Goal: Transaction & Acquisition: Obtain resource

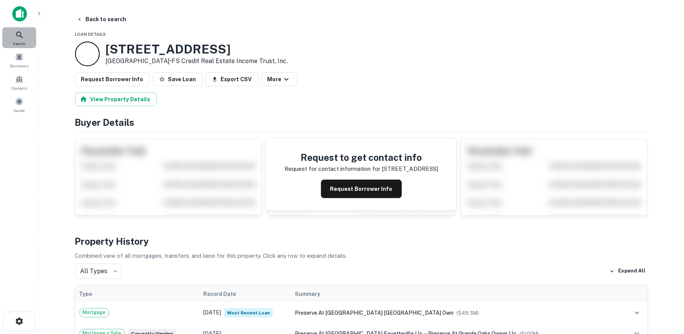
click at [22, 39] on icon at bounding box center [19, 34] width 9 height 9
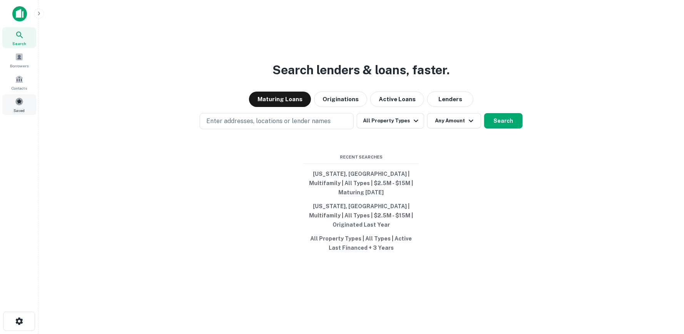
click at [17, 106] on div "Saved" at bounding box center [19, 104] width 34 height 21
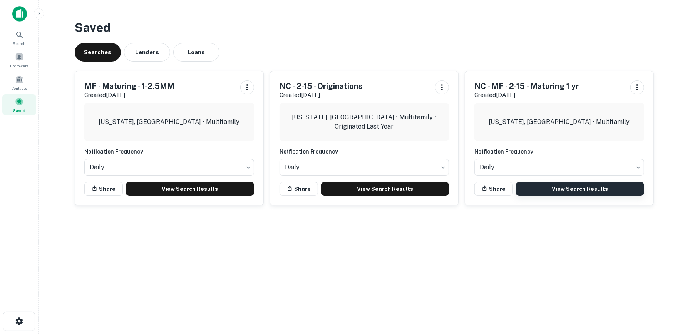
click at [597, 187] on link "View Search Results" at bounding box center [580, 189] width 128 height 14
click at [583, 189] on link "View Search Results" at bounding box center [580, 189] width 128 height 14
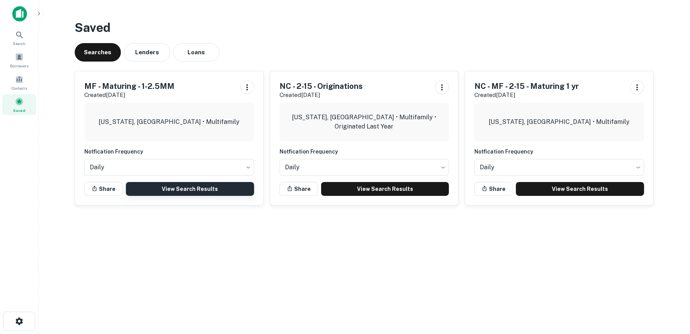
click at [223, 189] on link "View Search Results" at bounding box center [190, 189] width 128 height 14
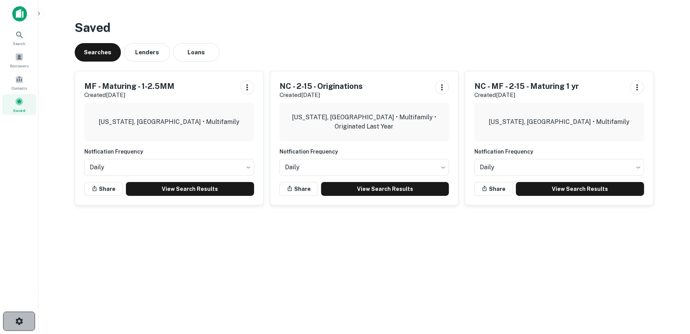
click at [25, 326] on button "button" at bounding box center [19, 321] width 32 height 19
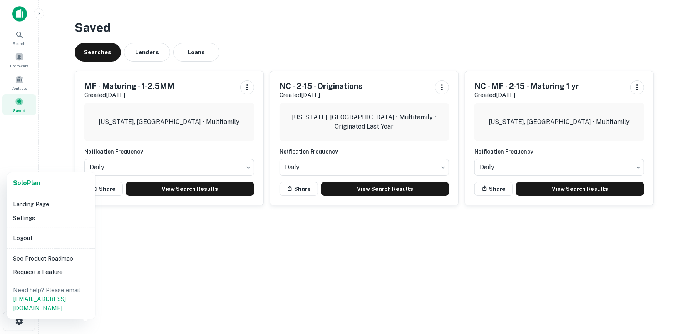
click at [41, 235] on li "Logout" at bounding box center [51, 238] width 82 height 14
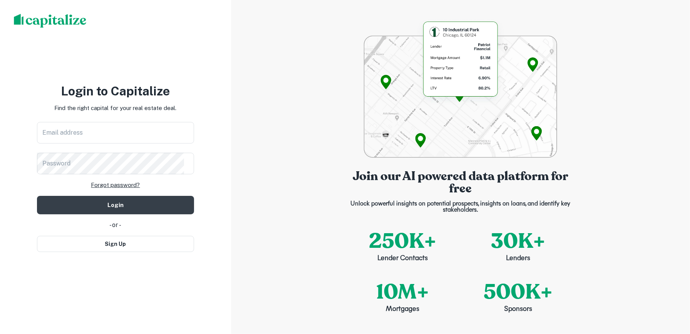
type input "**********"
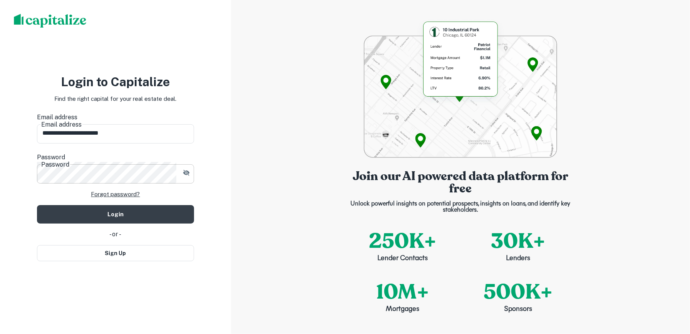
click at [191, 166] on button "button" at bounding box center [186, 173] width 14 height 14
click at [10, 159] on div "**********" at bounding box center [115, 167] width 231 height 334
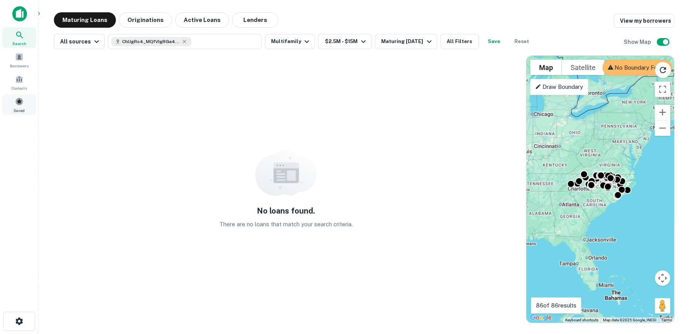
click at [23, 107] on span "Saved" at bounding box center [19, 110] width 11 height 6
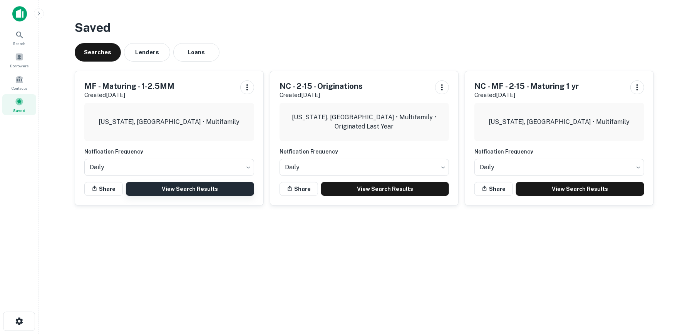
click at [207, 189] on link "View Search Results" at bounding box center [190, 189] width 128 height 14
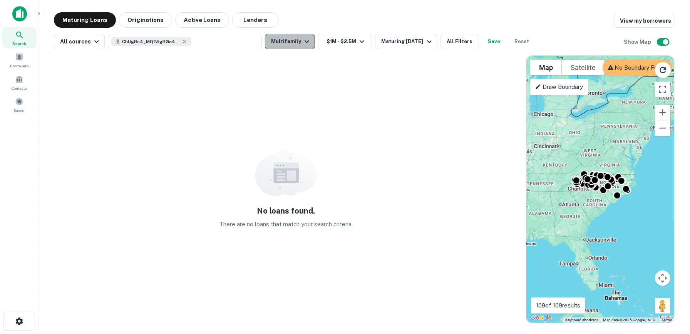
click at [303, 37] on icon "button" at bounding box center [306, 41] width 9 height 9
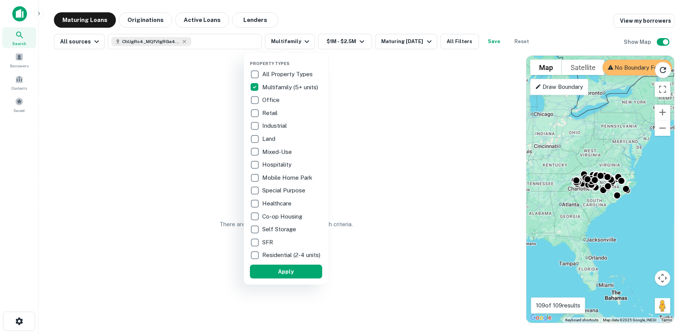
click at [363, 42] on div at bounding box center [345, 167] width 690 height 334
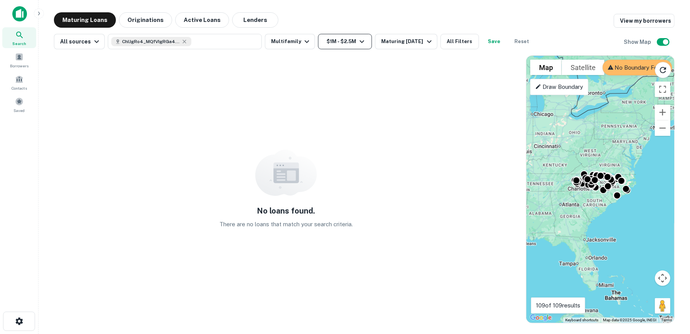
click at [359, 42] on icon "button" at bounding box center [361, 41] width 9 height 9
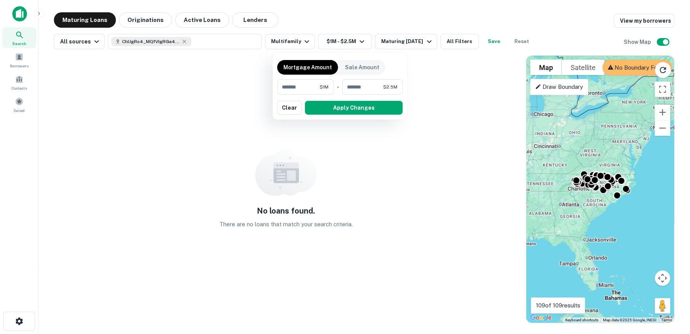
click at [416, 40] on div at bounding box center [345, 167] width 690 height 334
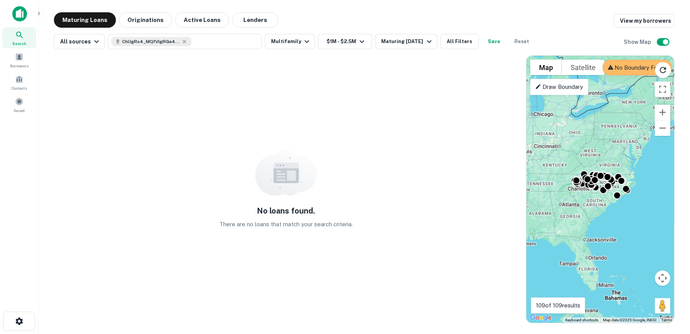
click at [416, 40] on div "Maturing [DATE]" at bounding box center [407, 41] width 52 height 9
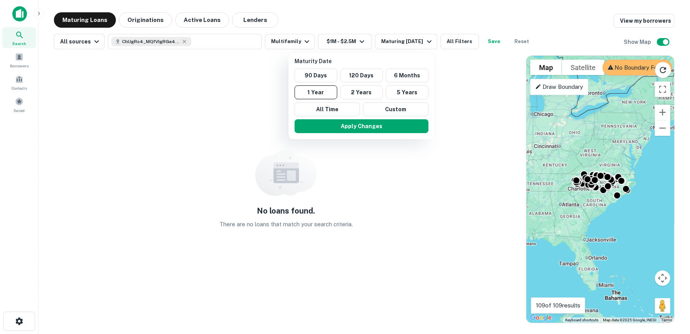
click at [451, 37] on div at bounding box center [345, 167] width 690 height 334
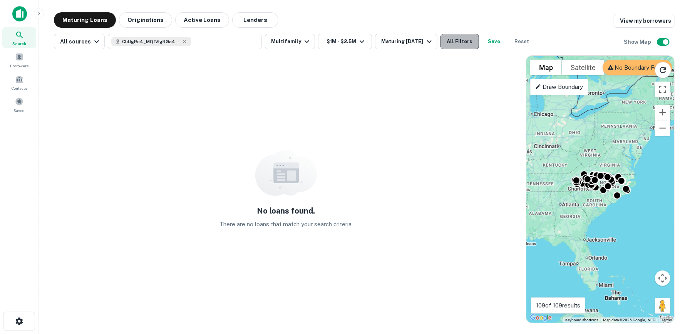
click at [451, 38] on button "All Filters" at bounding box center [460, 41] width 39 height 15
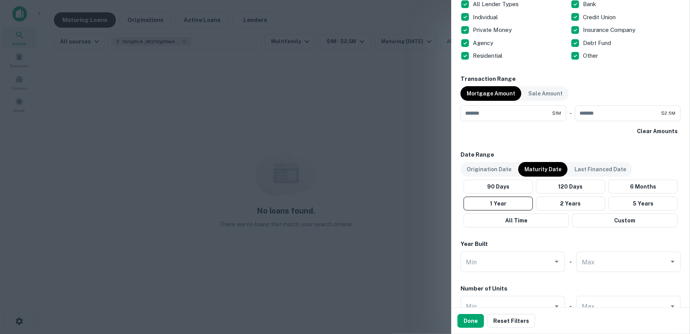
scroll to position [385, 0]
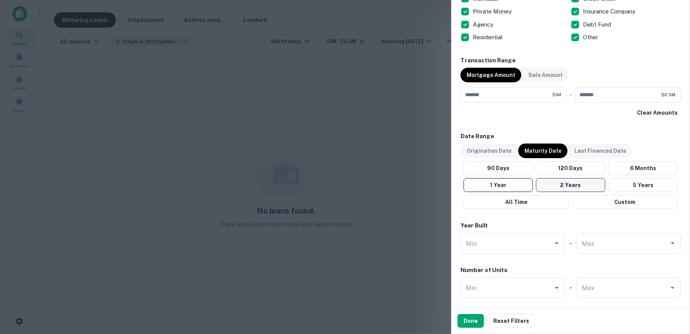
click at [568, 184] on button "2 Years" at bounding box center [570, 185] width 69 height 14
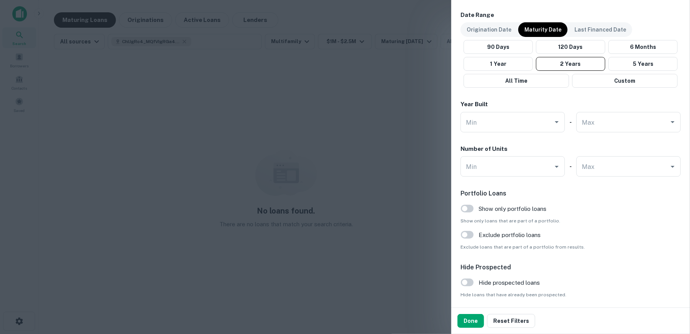
scroll to position [532, 0]
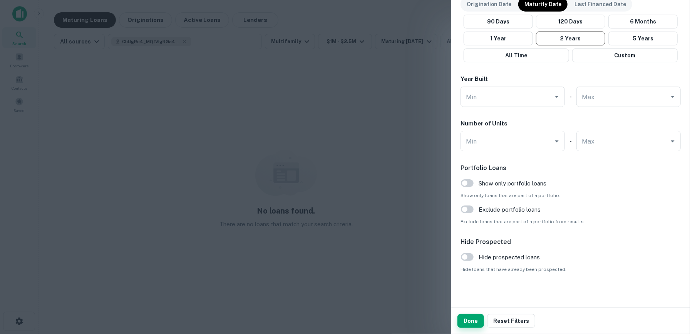
click at [469, 324] on button "Done" at bounding box center [470, 321] width 27 height 14
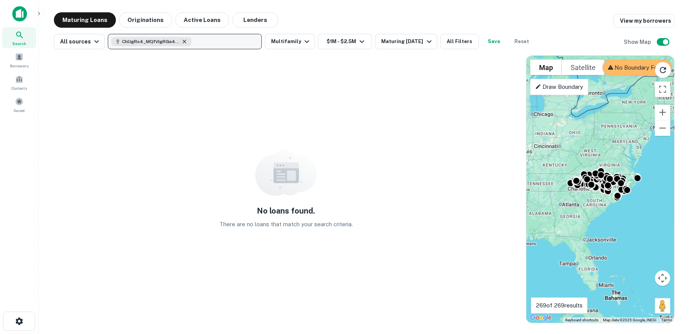
click at [184, 44] on icon "button" at bounding box center [184, 42] width 6 height 6
click at [183, 40] on icon "button" at bounding box center [184, 41] width 3 height 3
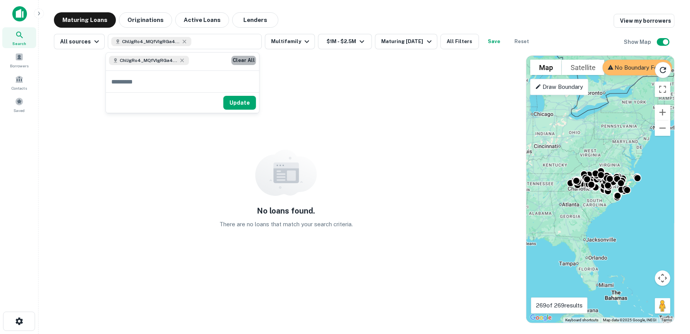
click at [243, 57] on button "Clear All" at bounding box center [243, 60] width 25 height 9
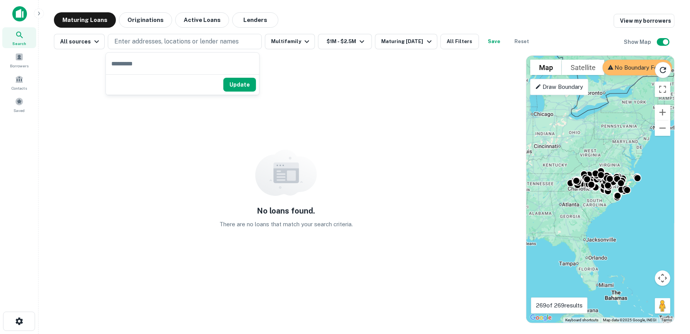
click at [328, 74] on div "No loans found. There are no loans that match your search criteria." at bounding box center [286, 189] width 464 height 268
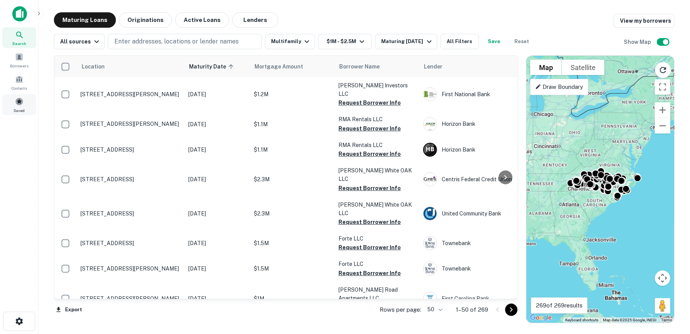
click at [18, 101] on span at bounding box center [19, 101] width 8 height 8
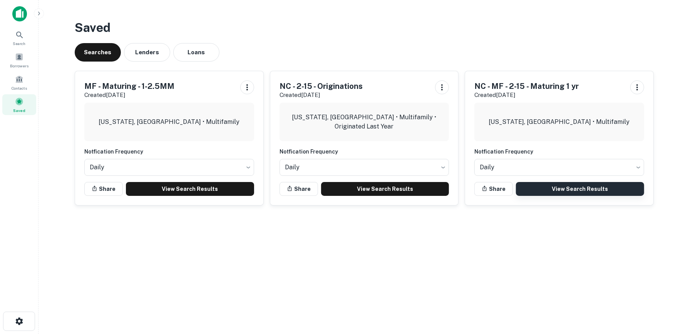
click at [595, 192] on link "View Search Results" at bounding box center [580, 189] width 128 height 14
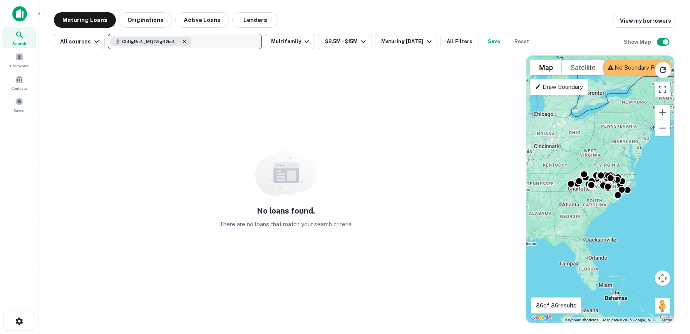
click at [183, 42] on icon "button" at bounding box center [184, 41] width 3 height 3
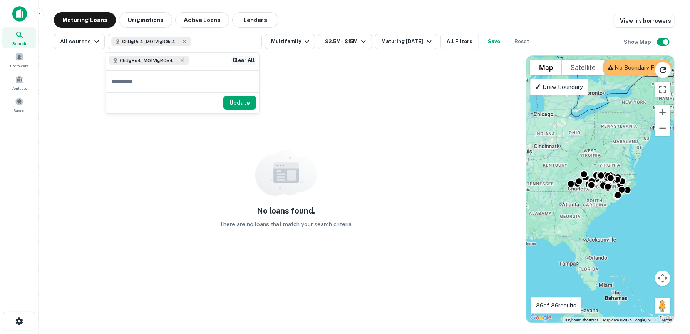
click at [249, 60] on button "Clear All" at bounding box center [243, 60] width 25 height 9
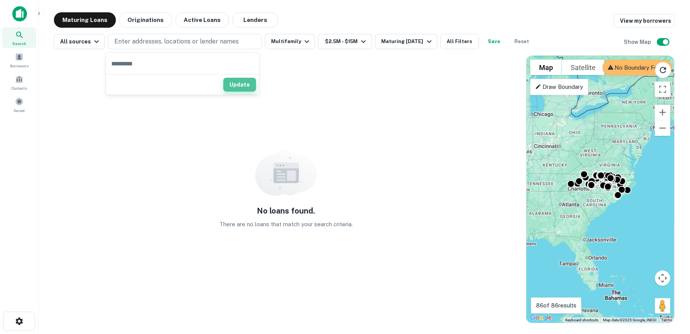
click at [247, 85] on button "Update" at bounding box center [239, 85] width 33 height 14
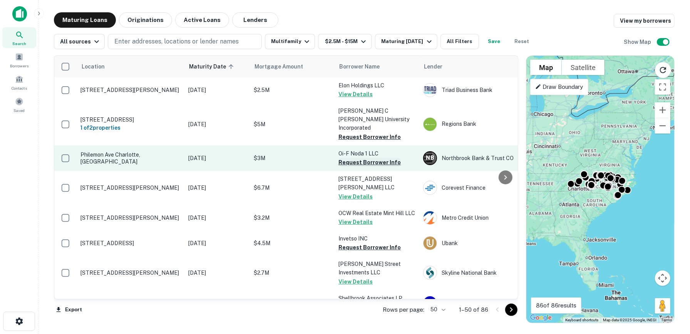
click at [369, 158] on button "Request Borrower Info" at bounding box center [369, 162] width 62 height 9
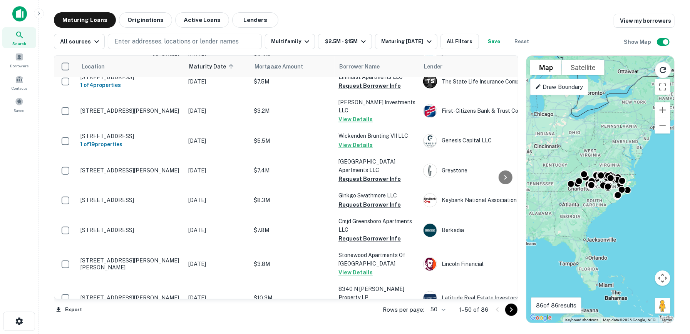
scroll to position [1078, 0]
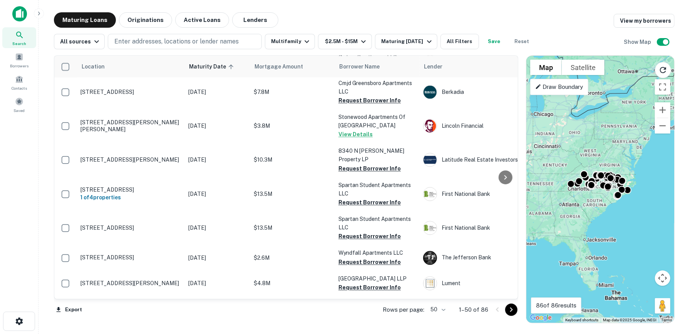
click at [513, 312] on icon "Go to next page" at bounding box center [511, 309] width 9 height 9
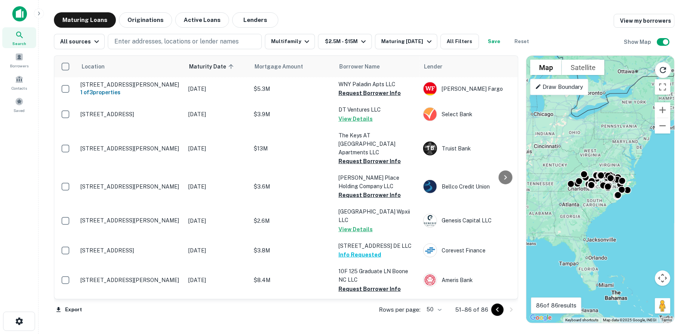
scroll to position [533, 0]
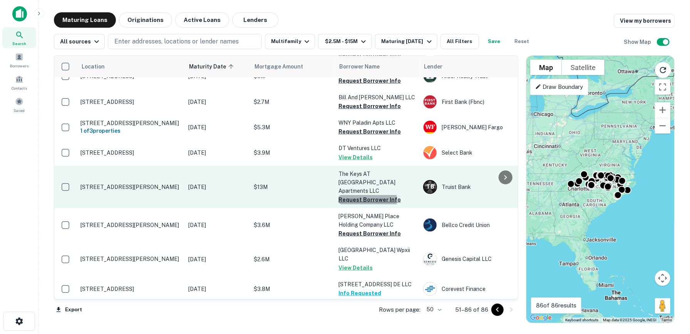
click at [351, 195] on button "Request Borrower Info" at bounding box center [369, 199] width 62 height 9
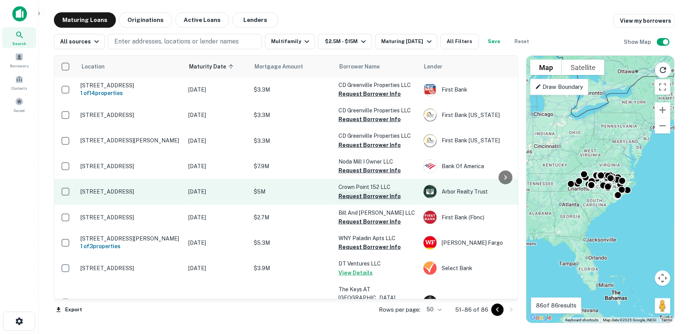
scroll to position [379, 0]
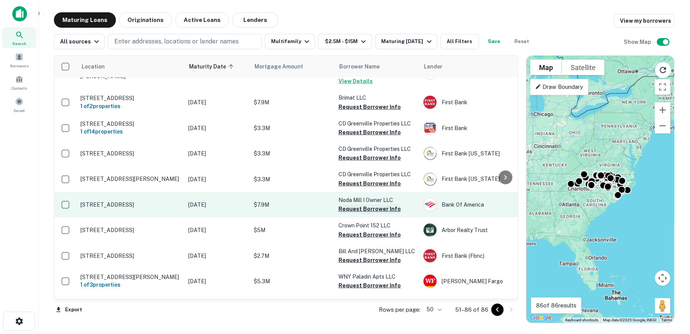
click at [360, 204] on button "Request Borrower Info" at bounding box center [369, 208] width 62 height 9
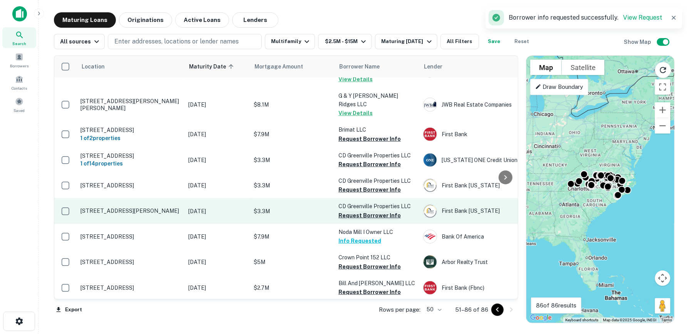
scroll to position [307, 0]
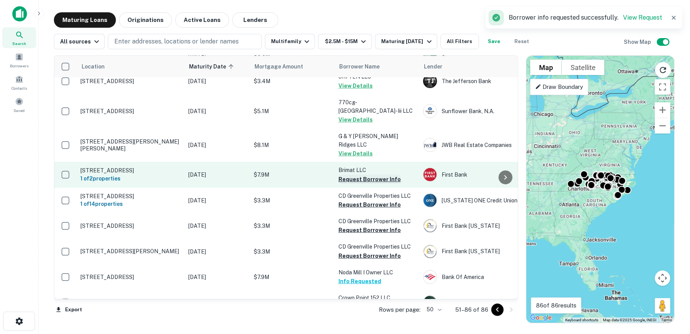
click at [367, 175] on button "Request Borrower Info" at bounding box center [369, 179] width 62 height 9
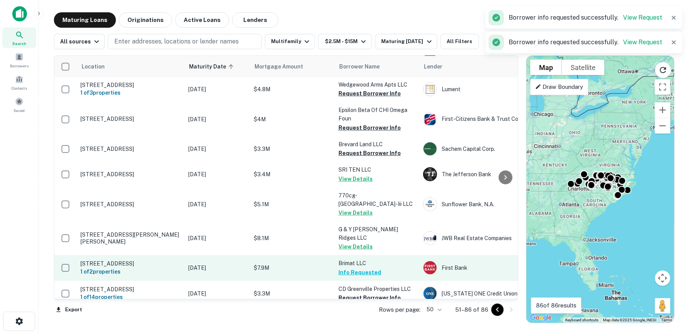
scroll to position [153, 0]
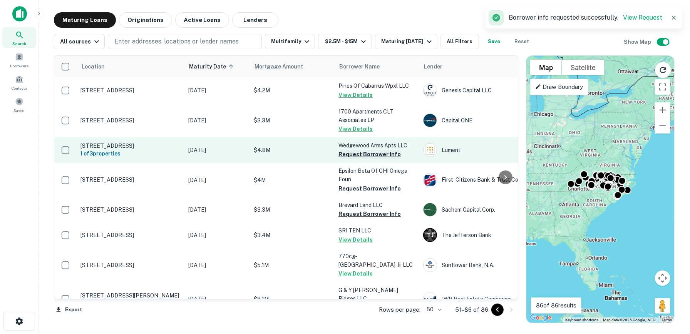
click at [370, 158] on button "Request Borrower Info" at bounding box center [369, 154] width 62 height 9
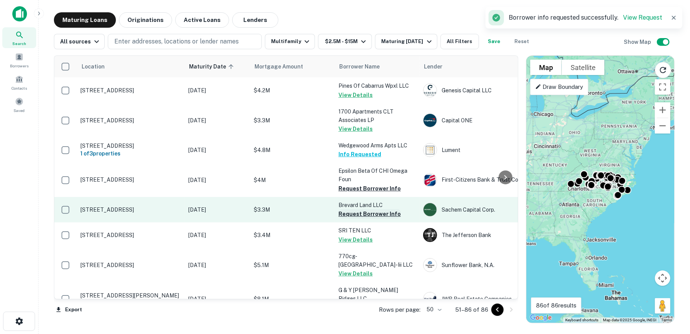
click at [360, 219] on button "Request Borrower Info" at bounding box center [369, 213] width 62 height 9
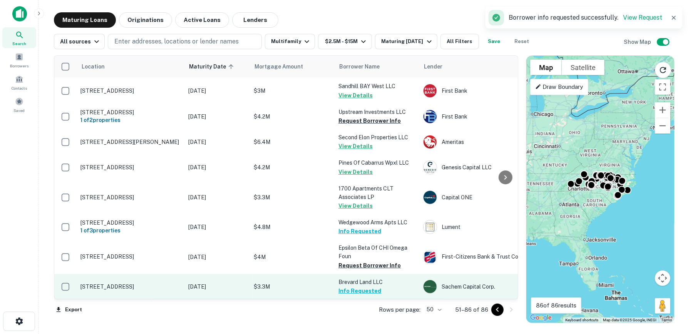
scroll to position [0, 0]
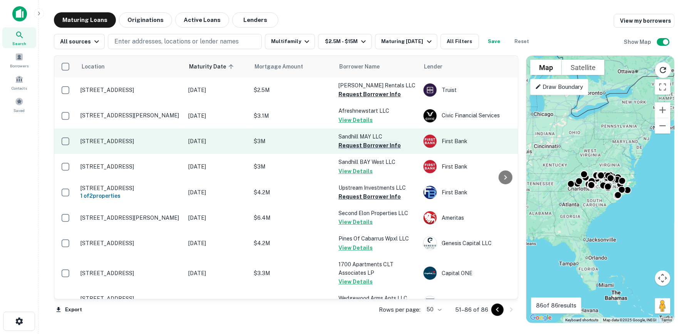
click at [376, 144] on button "Request Borrower Info" at bounding box center [369, 145] width 62 height 9
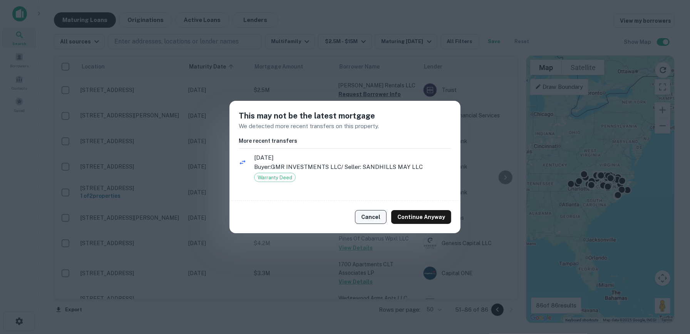
click at [370, 221] on button "Cancel" at bounding box center [371, 217] width 32 height 14
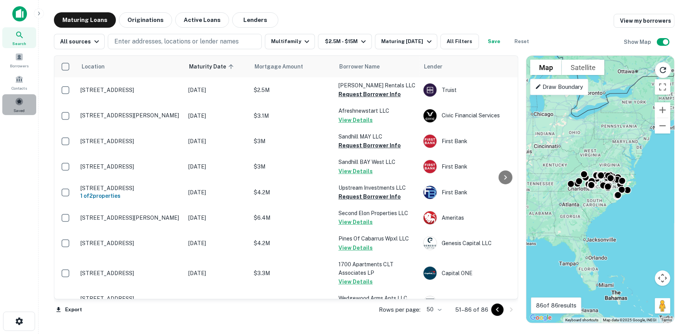
click at [18, 106] on div "Saved" at bounding box center [19, 104] width 34 height 21
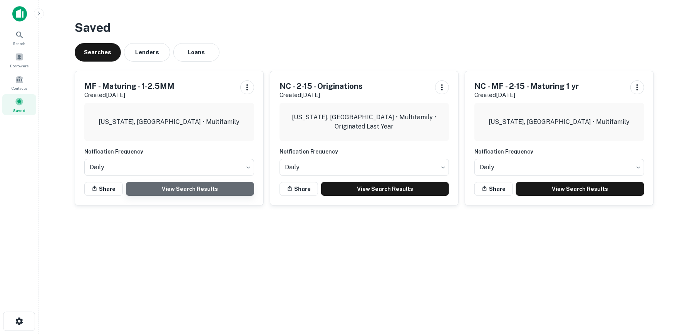
click at [221, 187] on link "View Search Results" at bounding box center [190, 189] width 128 height 14
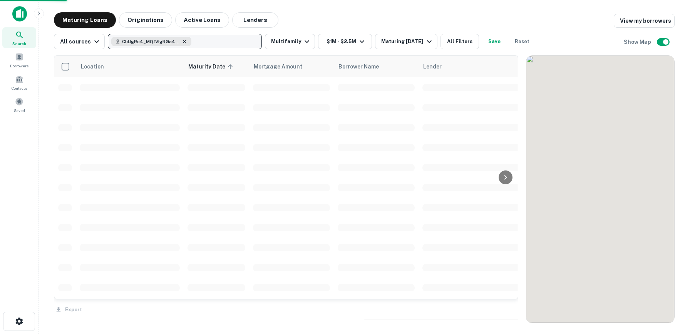
click at [183, 41] on icon "button" at bounding box center [184, 41] width 3 height 3
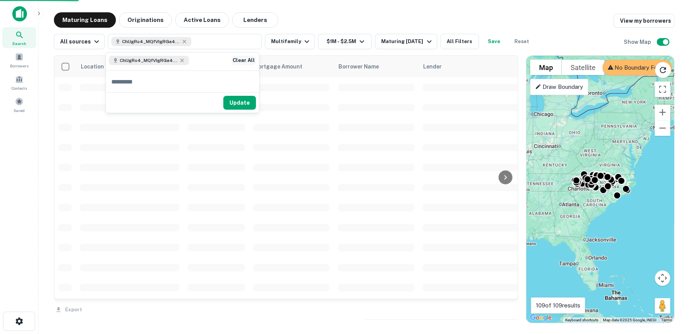
click at [245, 60] on button "Clear All" at bounding box center [243, 60] width 25 height 9
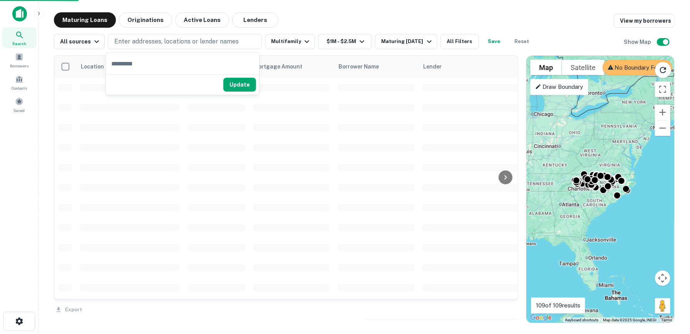
click at [246, 85] on button "Update" at bounding box center [239, 85] width 33 height 14
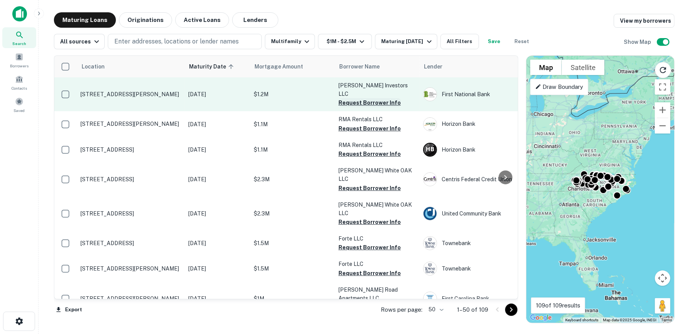
click at [360, 98] on button "Request Borrower Info" at bounding box center [369, 102] width 62 height 9
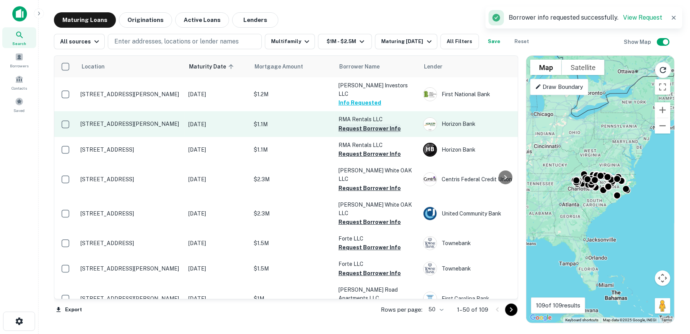
click at [358, 124] on button "Request Borrower Info" at bounding box center [369, 128] width 62 height 9
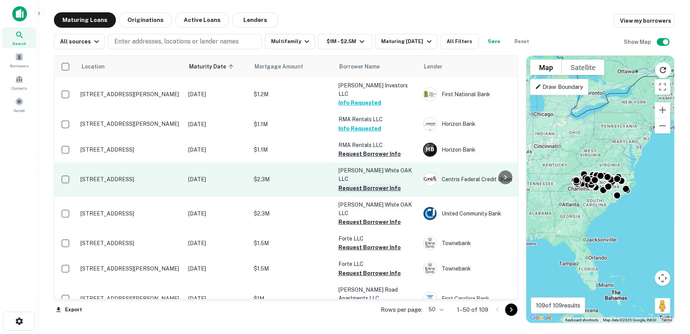
click at [363, 184] on button "Request Borrower Info" at bounding box center [369, 188] width 62 height 9
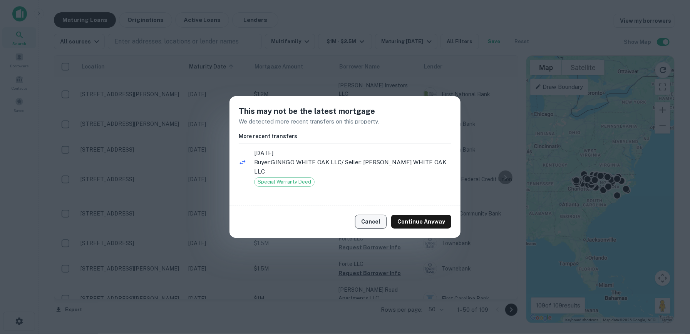
click at [380, 218] on button "Cancel" at bounding box center [371, 222] width 32 height 14
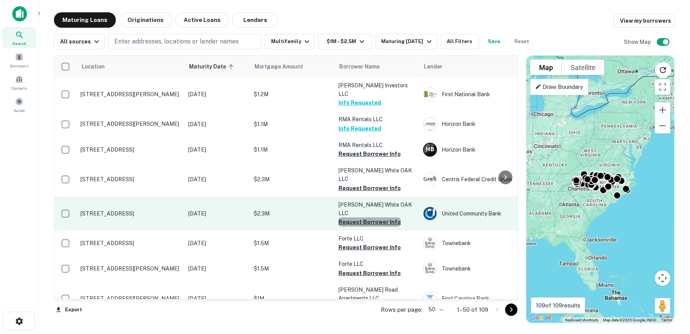
click at [374, 218] on button "Request Borrower Info" at bounding box center [369, 222] width 62 height 9
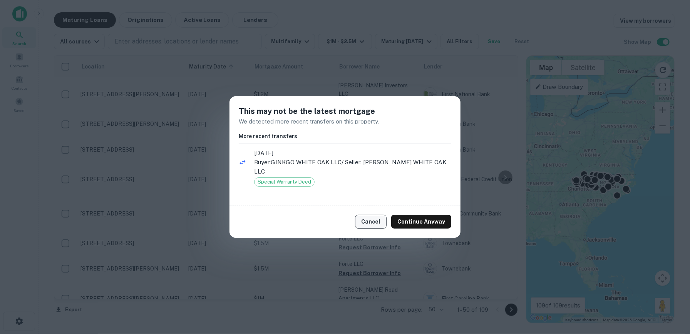
click at [374, 224] on button "Cancel" at bounding box center [371, 222] width 32 height 14
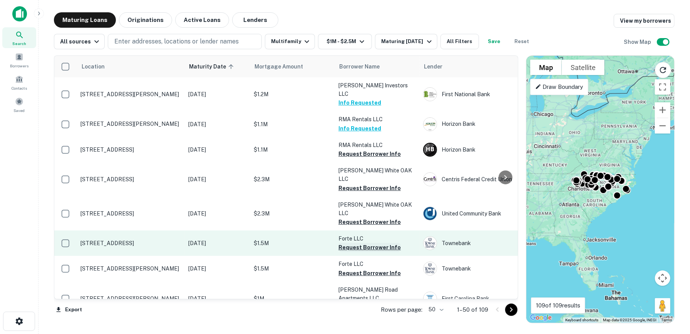
click at [371, 243] on button "Request Borrower Info" at bounding box center [369, 247] width 62 height 9
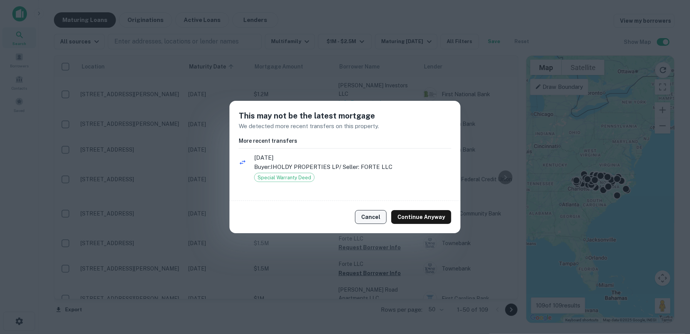
click at [372, 218] on button "Cancel" at bounding box center [371, 217] width 32 height 14
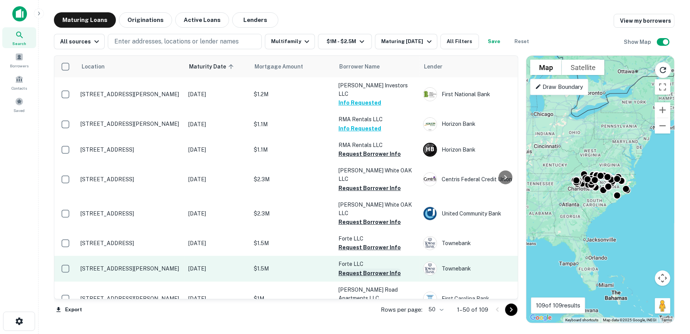
click at [369, 269] on button "Request Borrower Info" at bounding box center [369, 273] width 62 height 9
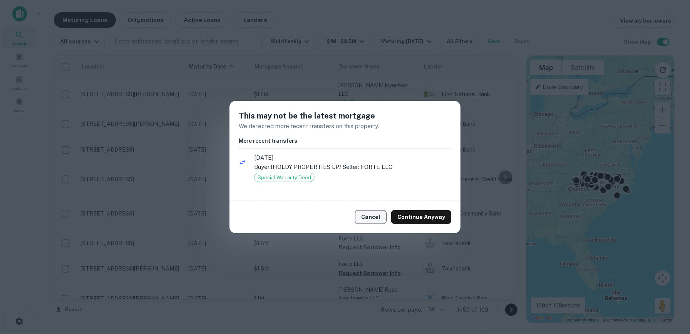
click at [368, 218] on button "Cancel" at bounding box center [371, 217] width 32 height 14
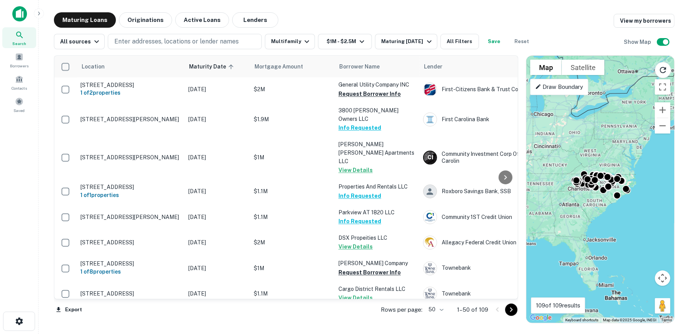
scroll to position [1121, 0]
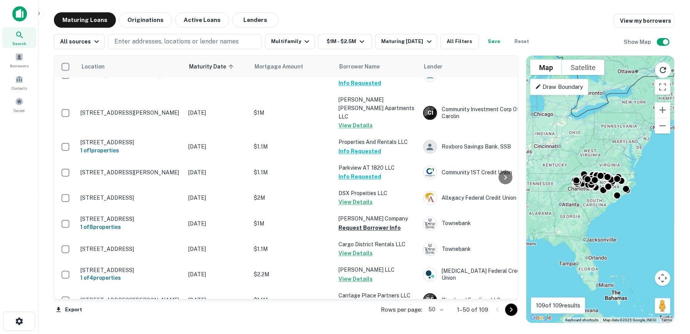
click at [512, 310] on icon "Go to next page" at bounding box center [511, 310] width 3 height 5
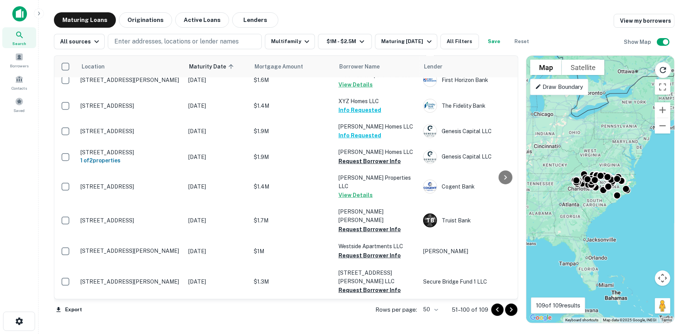
scroll to position [308, 0]
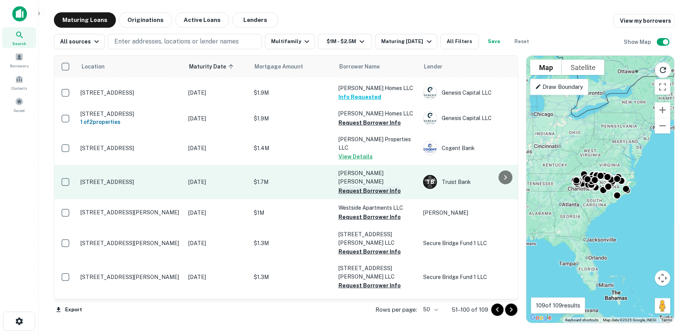
click at [374, 186] on button "Request Borrower Info" at bounding box center [369, 190] width 62 height 9
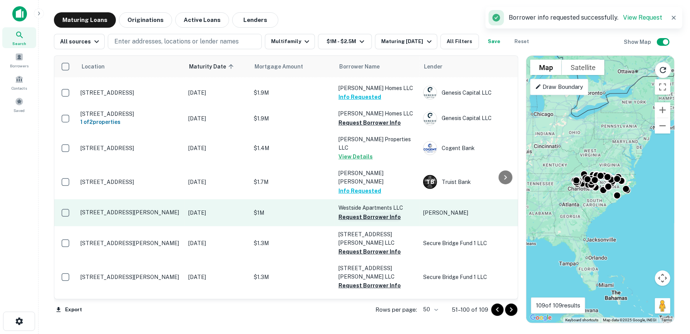
click at [380, 213] on button "Request Borrower Info" at bounding box center [369, 217] width 62 height 9
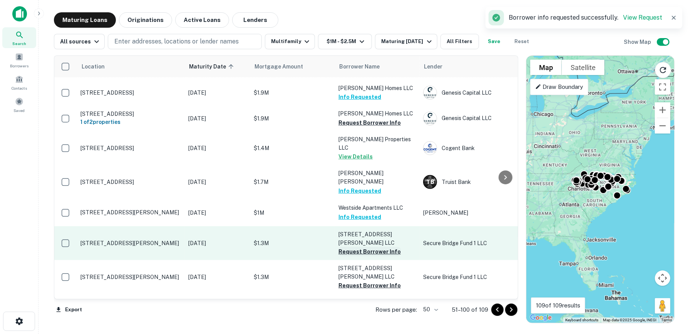
click at [374, 247] on button "Request Borrower Info" at bounding box center [369, 251] width 62 height 9
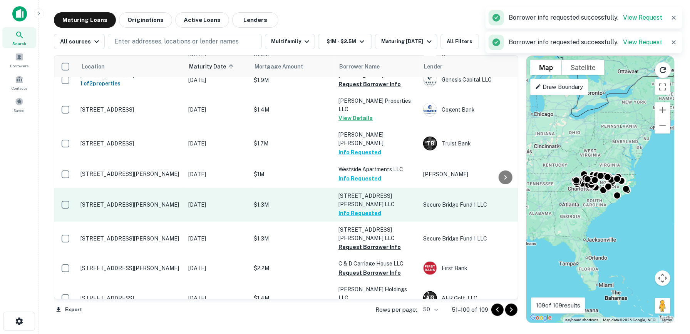
scroll to position [385, 0]
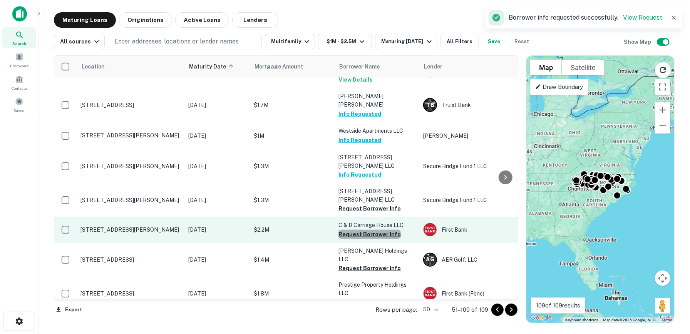
click at [381, 230] on button "Request Borrower Info" at bounding box center [369, 234] width 62 height 9
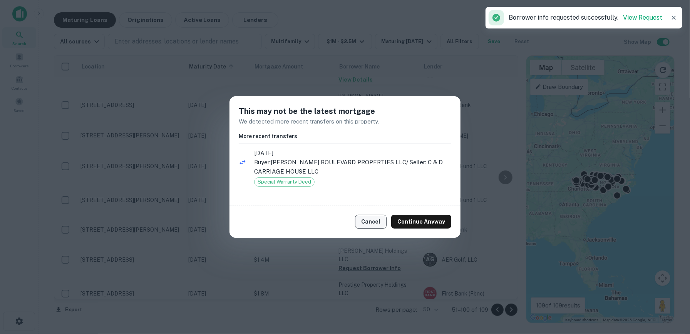
click at [376, 221] on button "Cancel" at bounding box center [371, 222] width 32 height 14
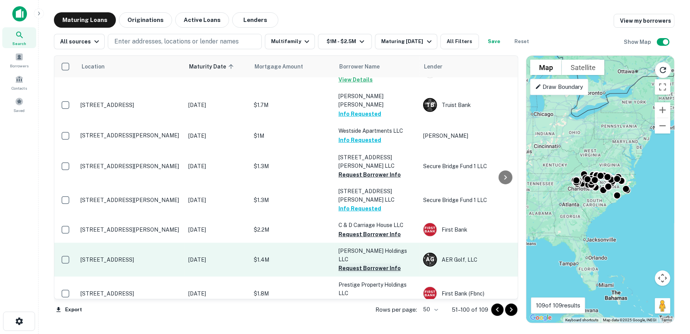
click at [376, 264] on button "Request Borrower Info" at bounding box center [369, 268] width 62 height 9
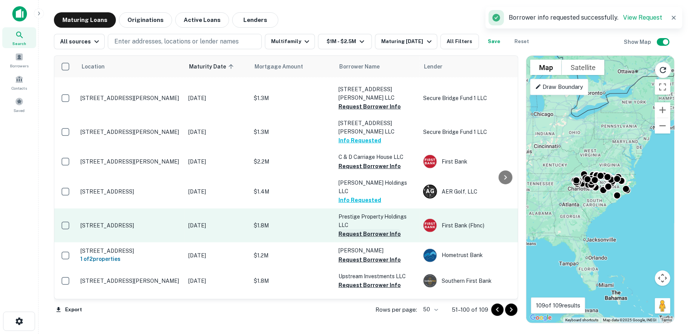
scroll to position [462, 0]
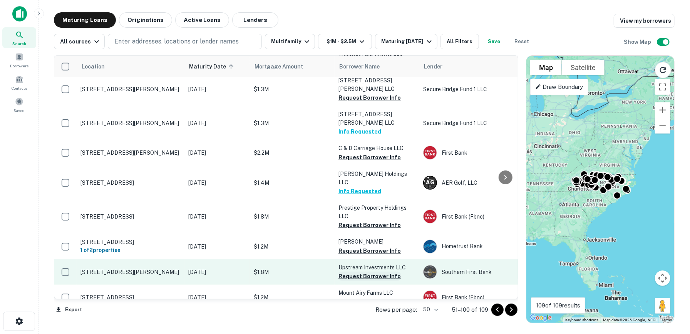
click at [374, 272] on button "Request Borrower Info" at bounding box center [369, 276] width 62 height 9
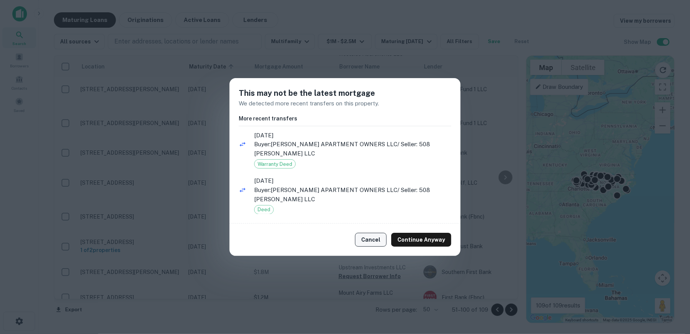
click at [371, 235] on button "Cancel" at bounding box center [371, 240] width 32 height 14
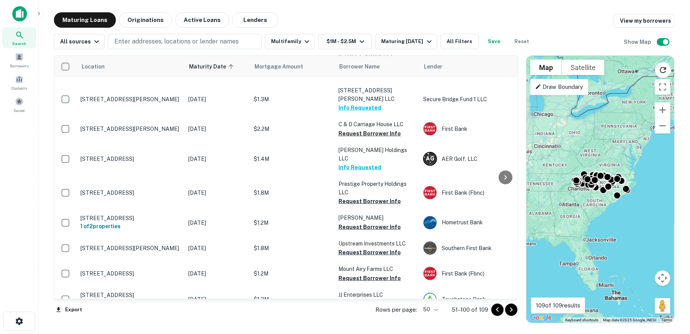
scroll to position [501, 0]
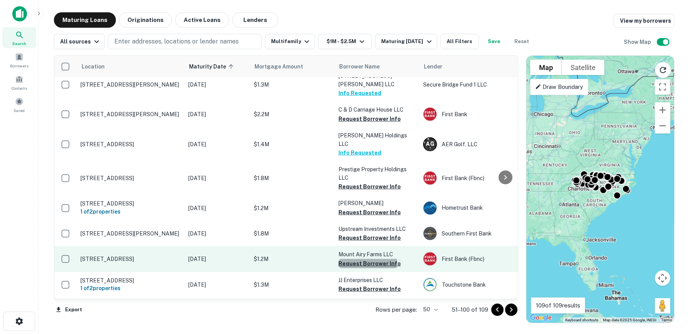
click at [357, 259] on button "Request Borrower Info" at bounding box center [369, 263] width 62 height 9
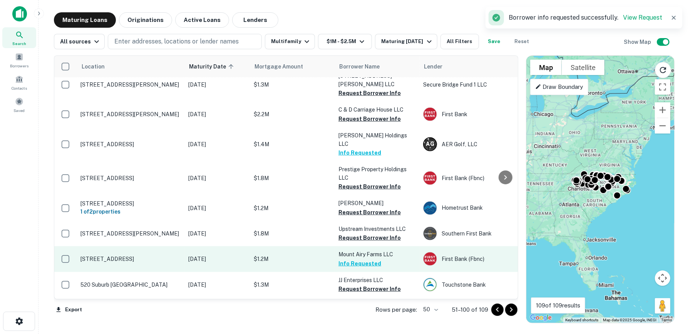
scroll to position [539, 0]
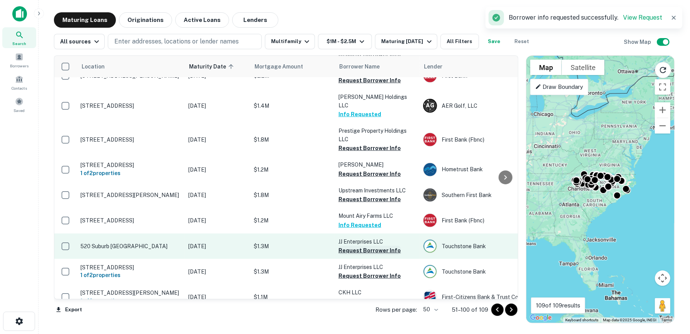
click at [362, 246] on button "Request Borrower Info" at bounding box center [369, 250] width 62 height 9
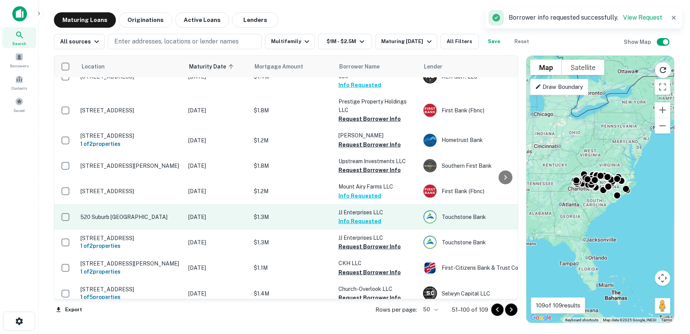
scroll to position [578, 0]
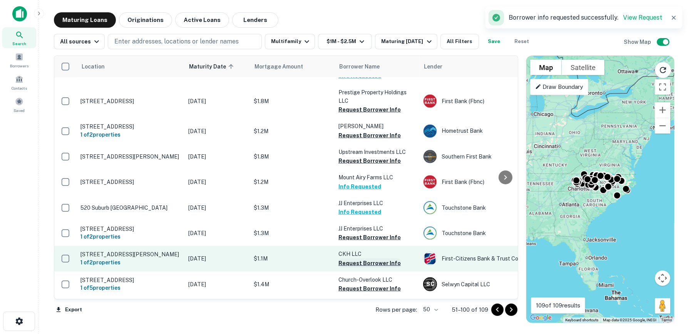
click at [363, 259] on button "Request Borrower Info" at bounding box center [369, 263] width 62 height 9
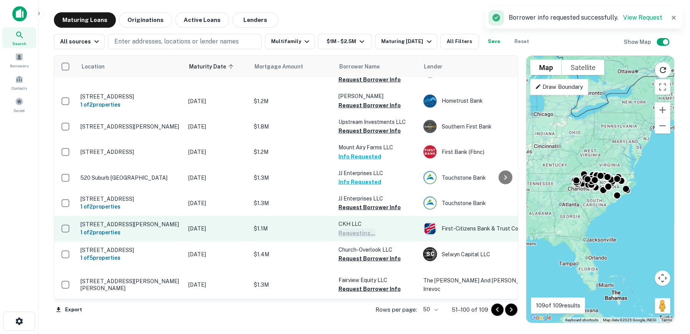
scroll to position [616, 0]
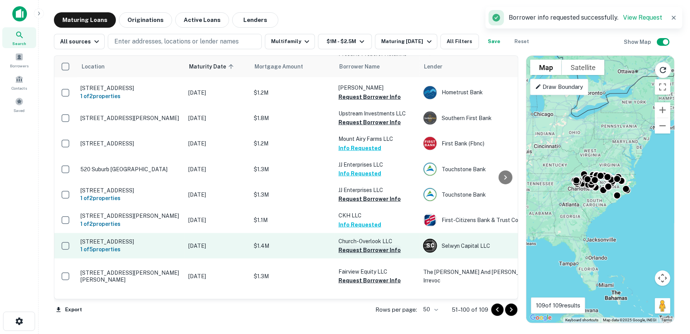
click at [366, 246] on button "Request Borrower Info" at bounding box center [369, 250] width 62 height 9
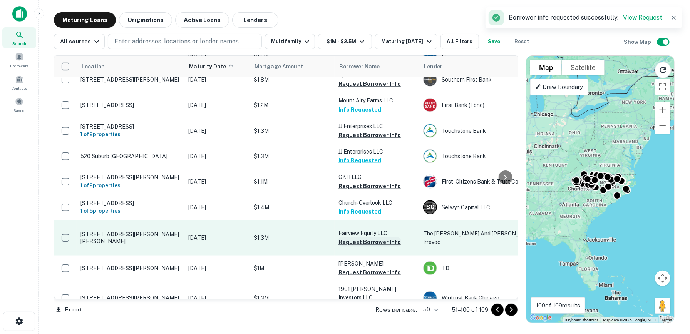
click at [367, 238] on button "Request Borrower Info" at bounding box center [369, 242] width 62 height 9
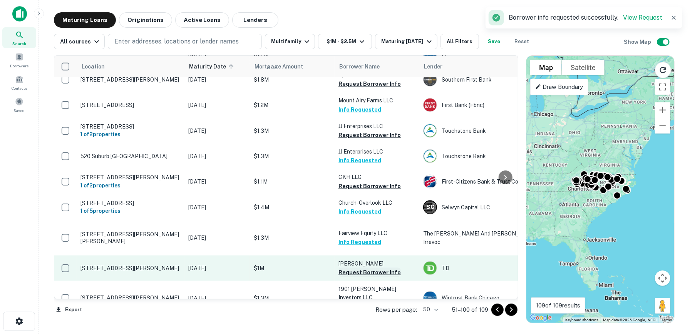
click at [367, 268] on button "Request Borrower Info" at bounding box center [369, 272] width 62 height 9
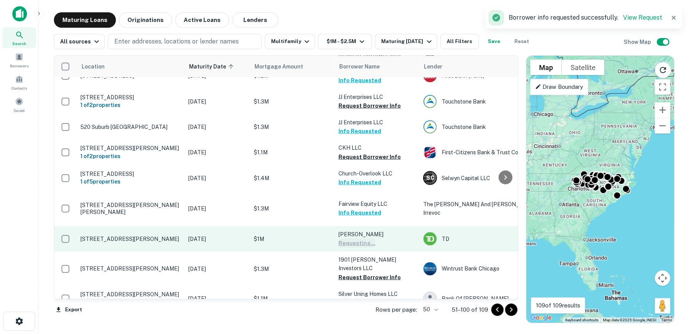
scroll to position [693, 0]
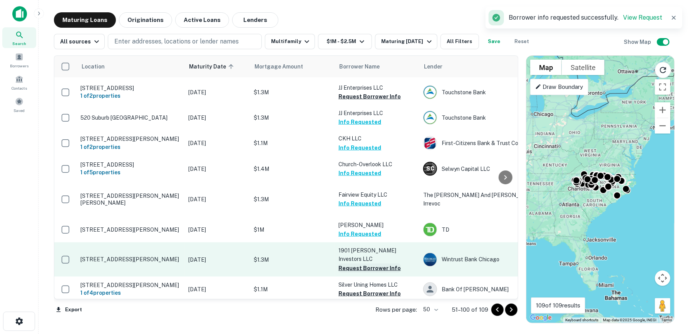
click at [367, 264] on button "Request Borrower Info" at bounding box center [369, 268] width 62 height 9
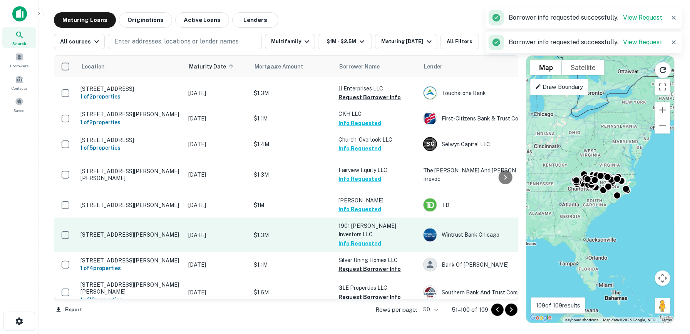
scroll to position [732, 0]
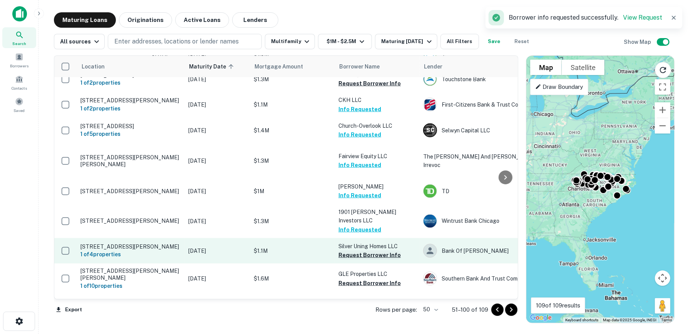
click at [369, 251] on button "Request Borrower Info" at bounding box center [369, 255] width 62 height 9
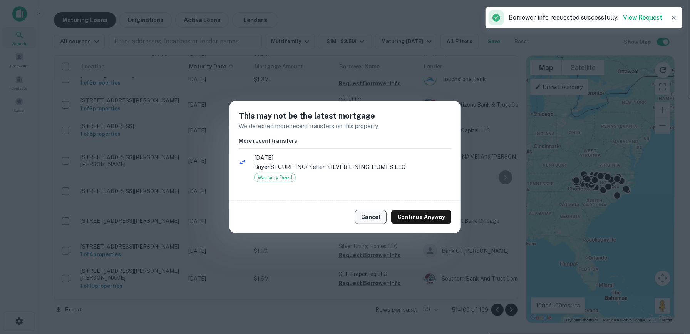
click at [366, 219] on button "Cancel" at bounding box center [371, 217] width 32 height 14
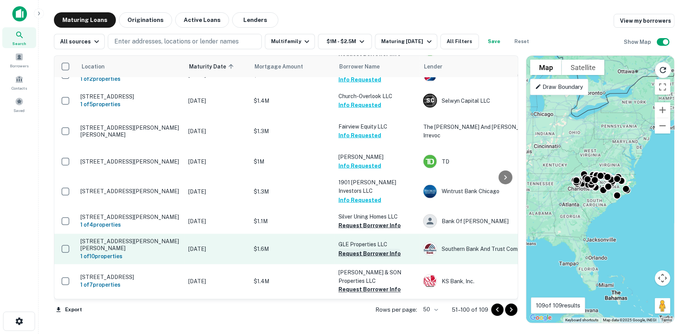
scroll to position [770, 0]
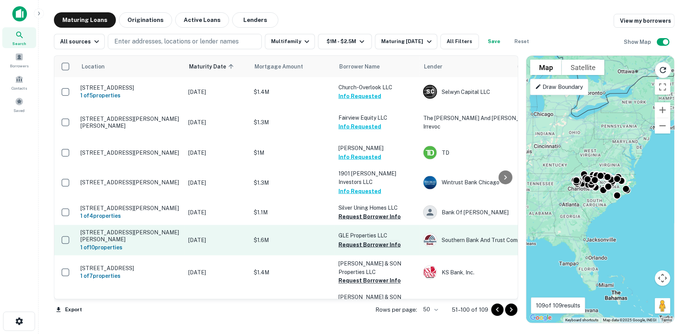
click at [363, 240] on button "Request Borrower Info" at bounding box center [369, 244] width 62 height 9
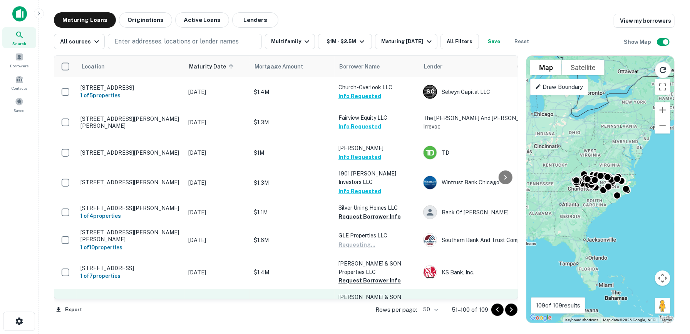
click at [364, 310] on button "Request Borrower Info" at bounding box center [369, 314] width 62 height 9
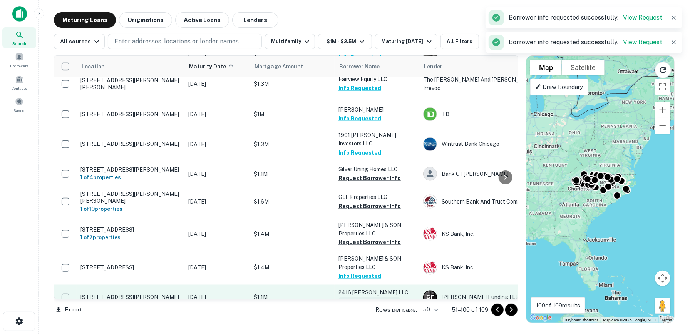
click at [365, 298] on button "Request Borrower Info" at bounding box center [369, 302] width 62 height 9
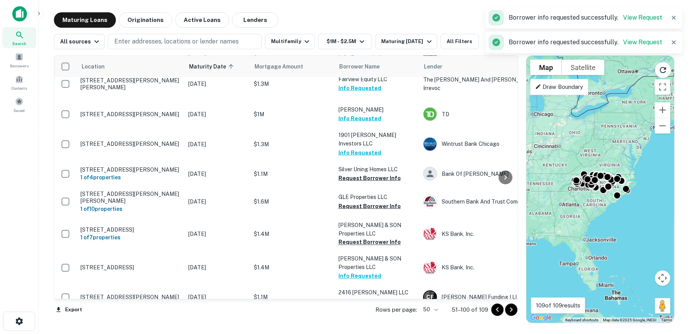
scroll to position [847, 0]
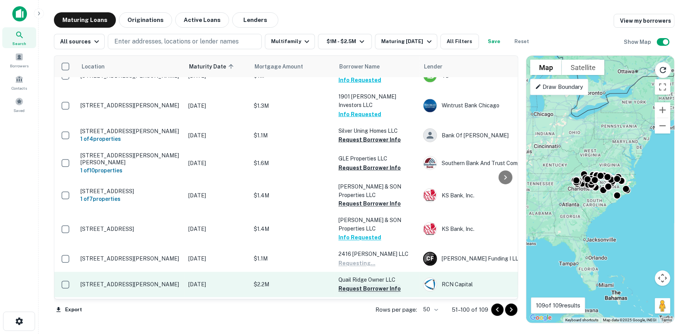
click at [361, 285] on button "Request Borrower Info" at bounding box center [369, 289] width 62 height 9
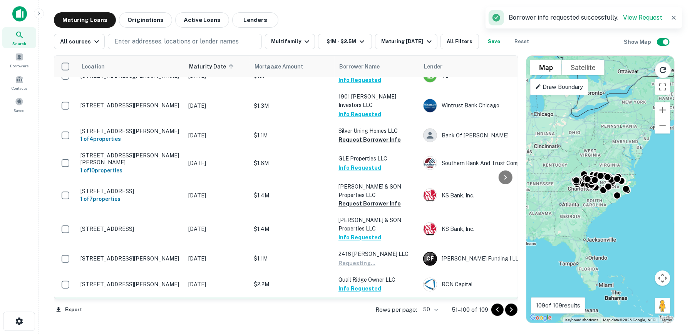
click at [361, 310] on button "Request Borrower Info" at bounding box center [369, 314] width 62 height 9
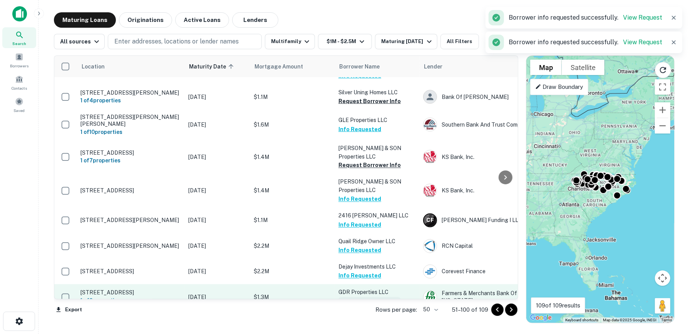
click at [360, 297] on button "Request Borrower Info" at bounding box center [369, 301] width 62 height 9
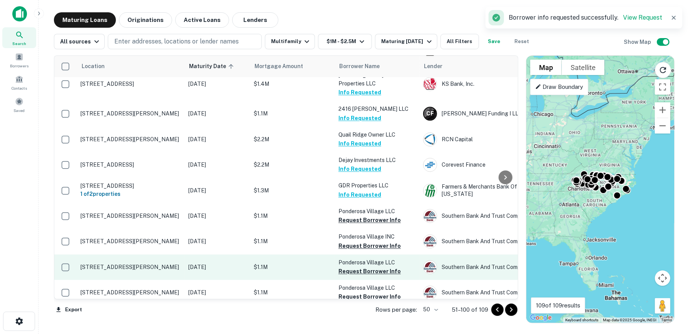
scroll to position [1001, 0]
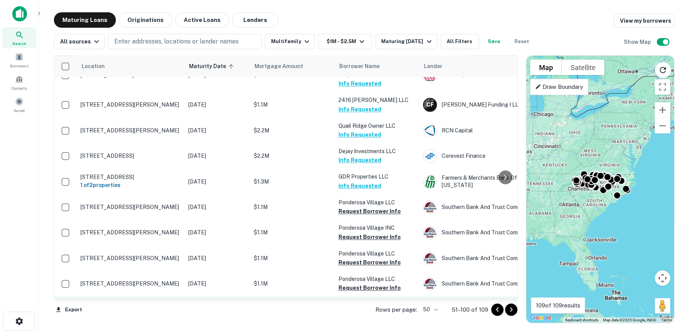
click at [369, 310] on button "Request Borrower Info" at bounding box center [369, 314] width 62 height 9
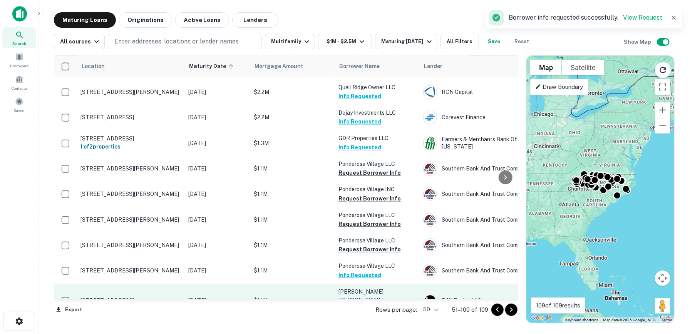
click at [370, 305] on button "Request Borrower Info" at bounding box center [369, 309] width 62 height 9
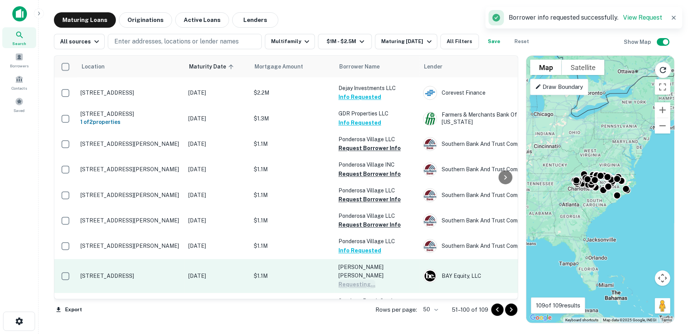
scroll to position [1078, 0]
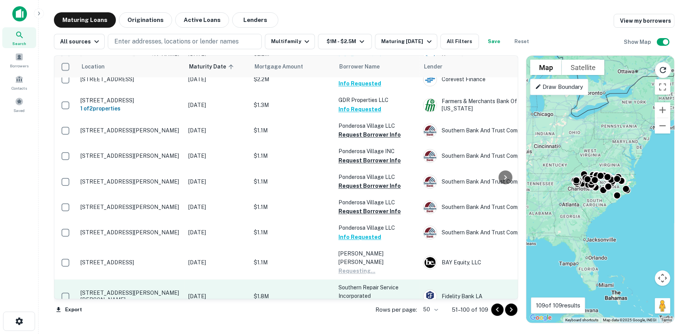
click at [371, 300] on button "Request Borrower Info" at bounding box center [369, 304] width 62 height 9
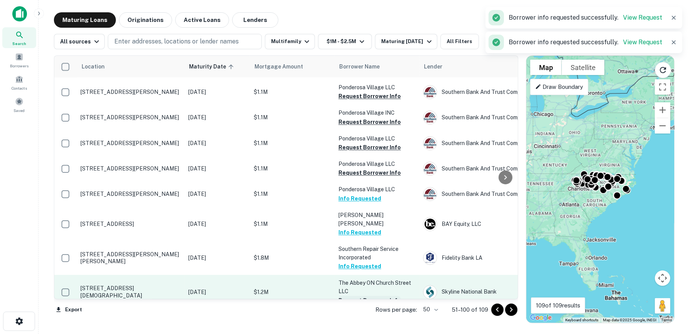
click at [372, 296] on button "Request Borrower Info" at bounding box center [369, 300] width 62 height 9
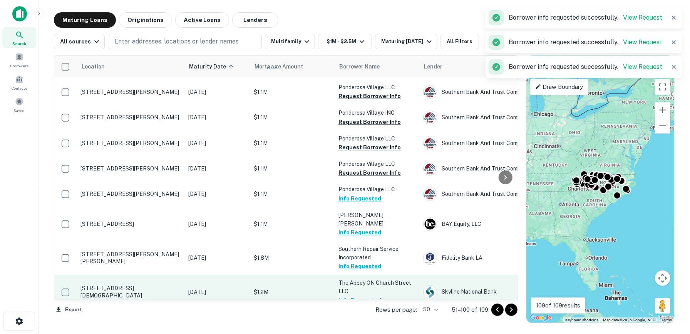
scroll to position [1130, 0]
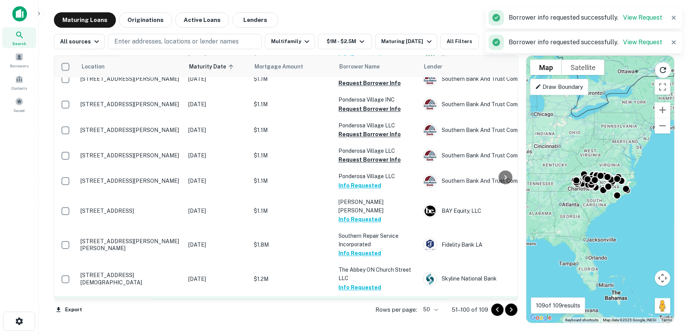
click at [373, 308] on button "Request Borrower Info" at bounding box center [369, 312] width 62 height 9
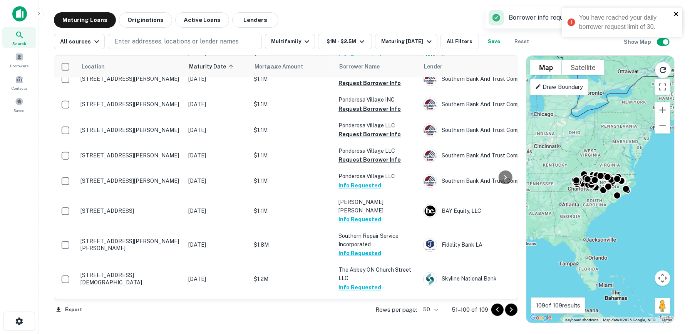
click at [675, 14] on icon "close" at bounding box center [676, 14] width 5 height 6
click at [23, 84] on div "Contacts" at bounding box center [19, 82] width 34 height 21
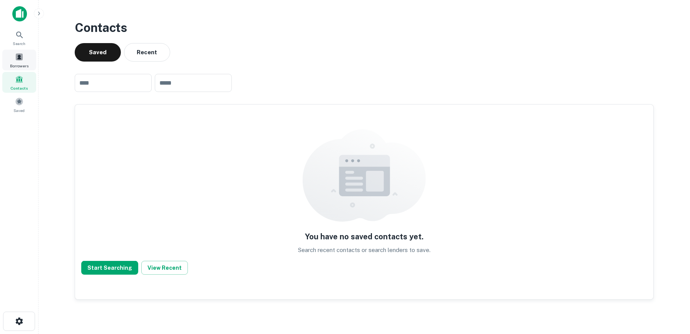
drag, startPoint x: 0, startPoint y: 0, endPoint x: 18, endPoint y: 55, distance: 58.0
click at [18, 55] on span at bounding box center [19, 57] width 8 height 8
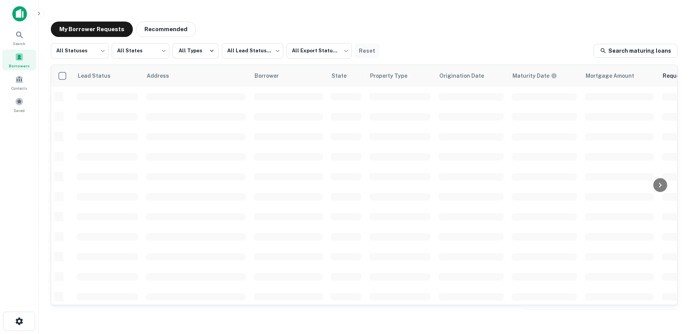
scroll to position [287, 0]
click at [342, 50] on body "Search Borrowers Contacts Saved My Borrower Requests Recommended All Statuses *…" at bounding box center [345, 167] width 690 height 334
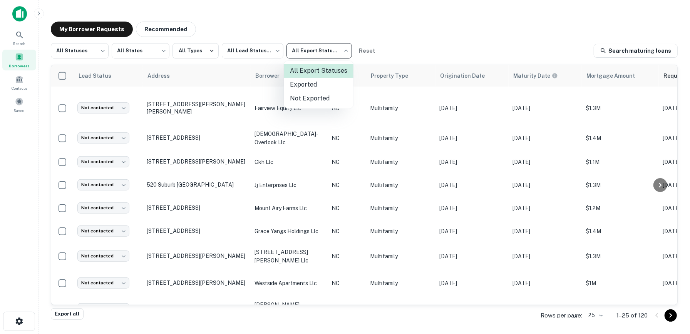
click at [315, 100] on li "Not Exported" at bounding box center [319, 99] width 70 height 14
type input "*****"
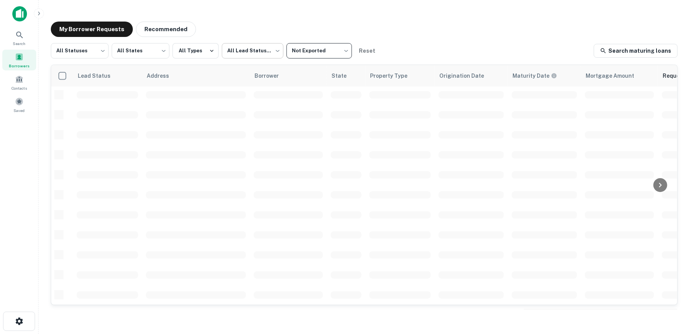
click at [271, 52] on body "Search Borrowers Contacts Saved My Borrower Requests Recommended All Statuses *…" at bounding box center [345, 167] width 690 height 334
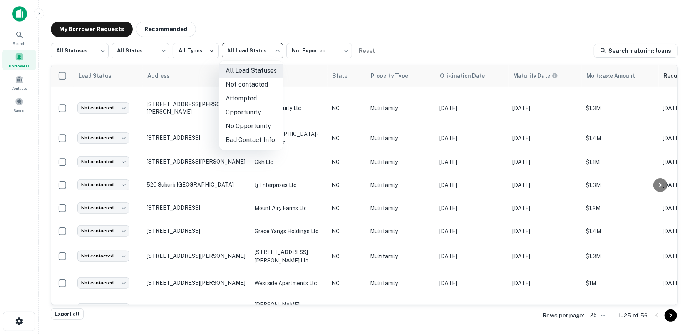
click at [100, 51] on div at bounding box center [345, 167] width 690 height 334
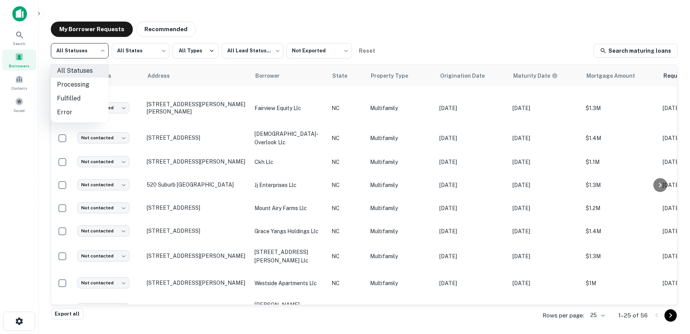
click at [102, 49] on body "Search Borrowers Contacts Saved My Borrower Requests Recommended All Statuses *…" at bounding box center [345, 167] width 690 height 334
click at [82, 96] on li "Fulfilled" at bounding box center [80, 99] width 58 height 14
type input "*********"
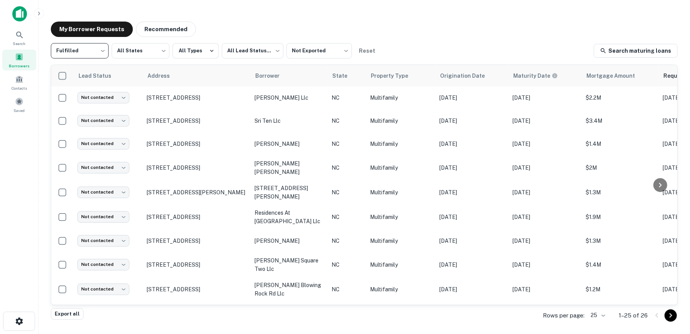
click at [590, 316] on body "Search Borrowers Contacts Saved My Borrower Requests Recommended Fulfilled ****…" at bounding box center [345, 167] width 690 height 334
click at [599, 260] on li "50" at bounding box center [598, 263] width 26 height 14
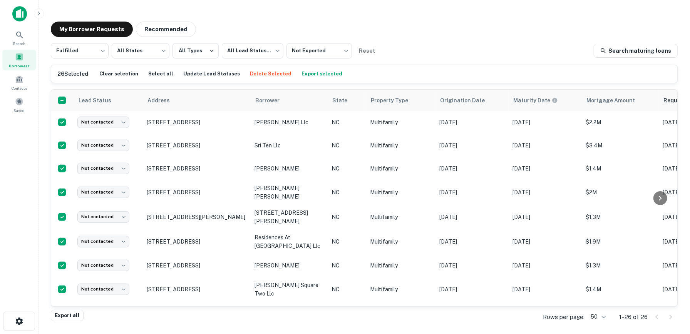
click at [312, 74] on button "Export selected" at bounding box center [322, 74] width 45 height 12
